Goal: Task Accomplishment & Management: Manage account settings

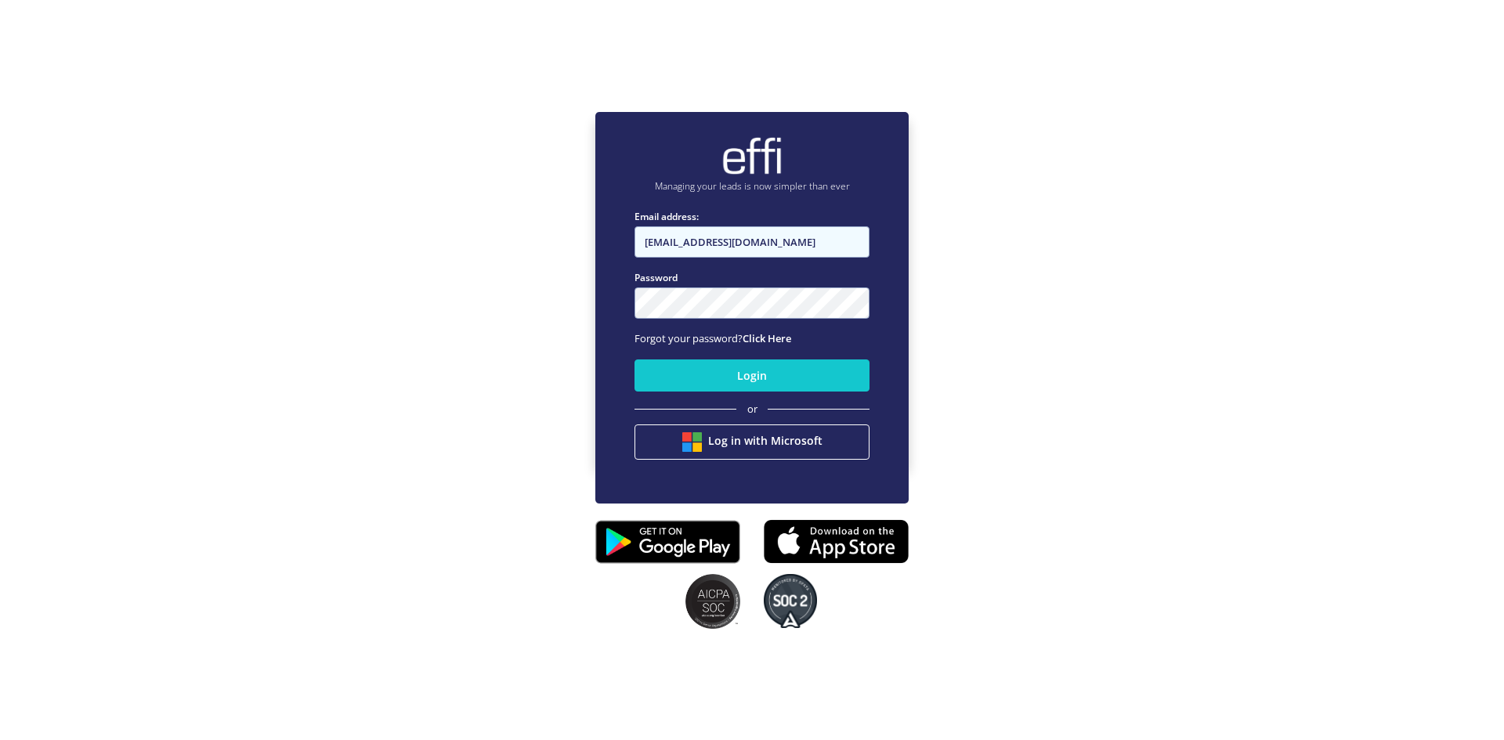
drag, startPoint x: 824, startPoint y: 243, endPoint x: 831, endPoint y: 249, distance: 8.9
click at [824, 243] on input "[EMAIL_ADDRESS][DOMAIN_NAME]" at bounding box center [752, 241] width 235 height 31
type input "[EMAIL_ADDRESS][DOMAIN_NAME]"
click at [780, 368] on button "Login" at bounding box center [752, 376] width 235 height 32
